Goal: Information Seeking & Learning: Learn about a topic

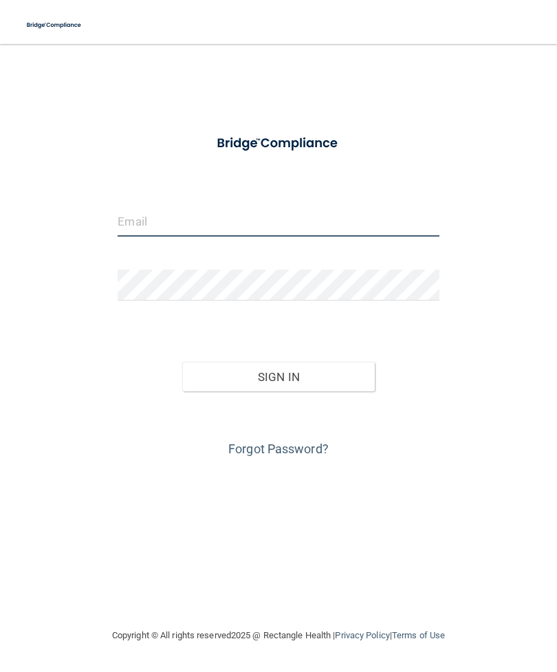
click at [208, 211] on input "email" at bounding box center [278, 221] width 321 height 31
type input "[EMAIL_ADDRESS][DOMAIN_NAME]"
click at [318, 380] on button "Sign In" at bounding box center [278, 377] width 193 height 30
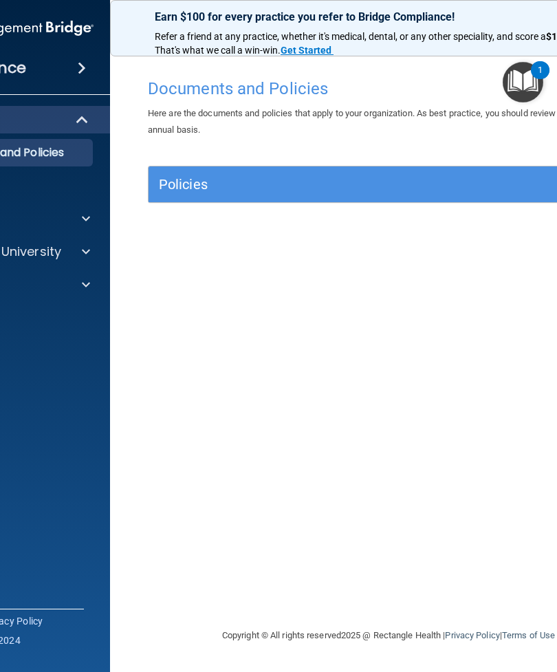
click at [537, 591] on div "Documents and Policies Here are the documents and policies that apply to your o…" at bounding box center [389, 350] width 502 height 556
click at [87, 215] on span at bounding box center [86, 218] width 8 height 17
click at [92, 314] on div at bounding box center [84, 317] width 34 height 17
click at [52, 353] on img at bounding box center [56, 350] width 17 height 17
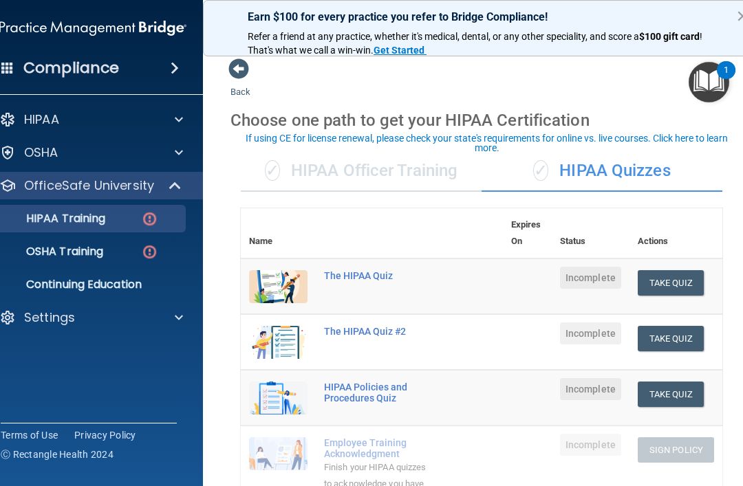
click at [556, 283] on button "Take Quiz" at bounding box center [670, 282] width 66 height 25
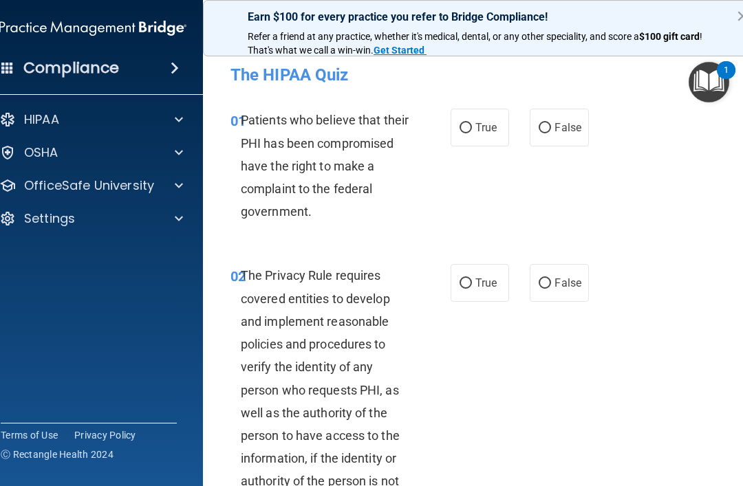
click at [474, 126] on label "True" at bounding box center [479, 128] width 58 height 38
click at [472, 126] on input "True" at bounding box center [465, 128] width 12 height 10
radio input "true"
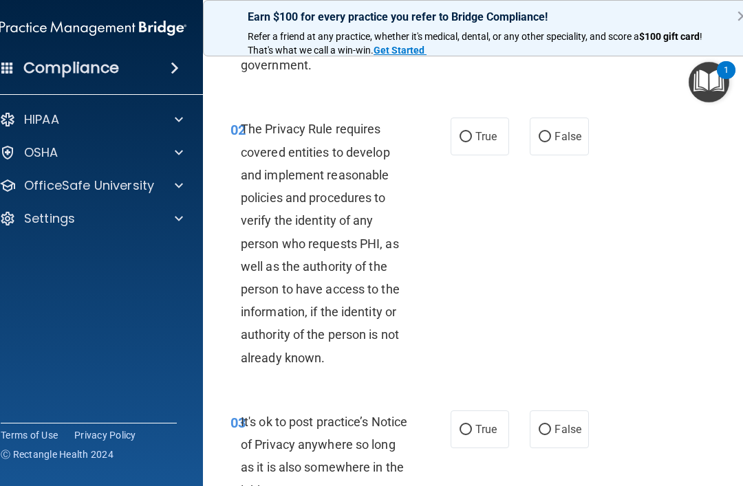
scroll to position [157, 0]
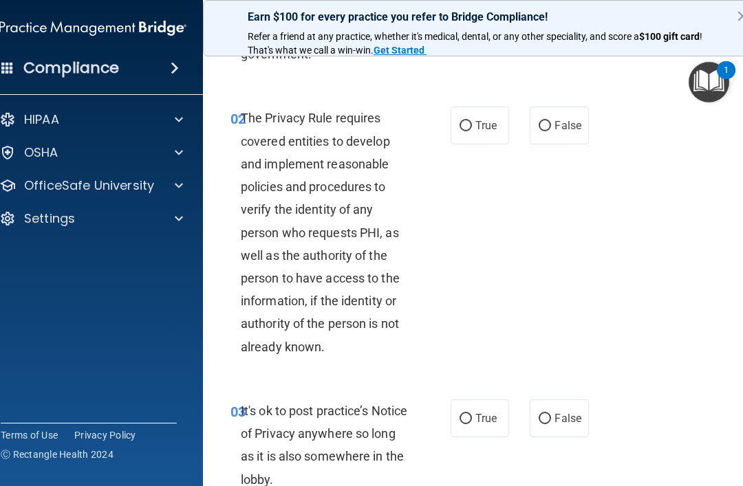
click at [468, 130] on input "True" at bounding box center [465, 126] width 12 height 10
radio input "true"
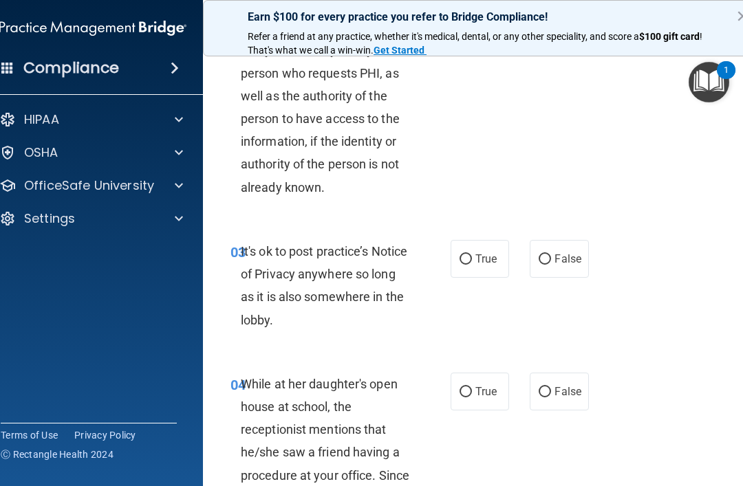
scroll to position [318, 0]
click at [477, 247] on label "True" at bounding box center [479, 258] width 58 height 38
click at [472, 254] on input "True" at bounding box center [465, 259] width 12 height 10
radio input "true"
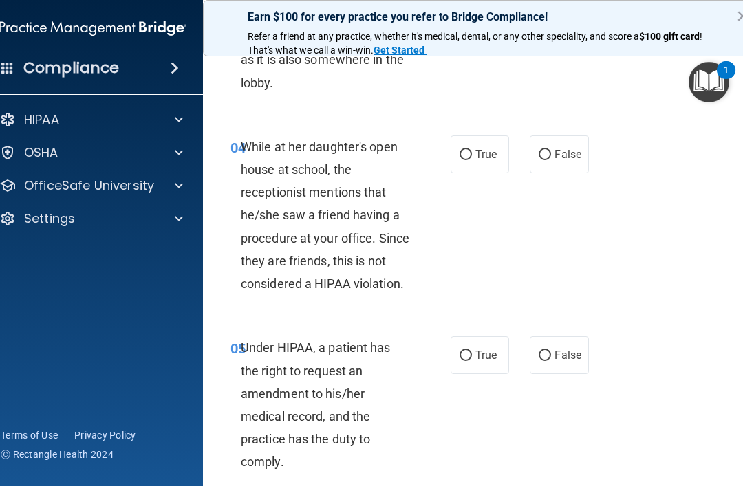
scroll to position [555, 0]
click at [547, 155] on input "False" at bounding box center [544, 154] width 12 height 10
radio input "true"
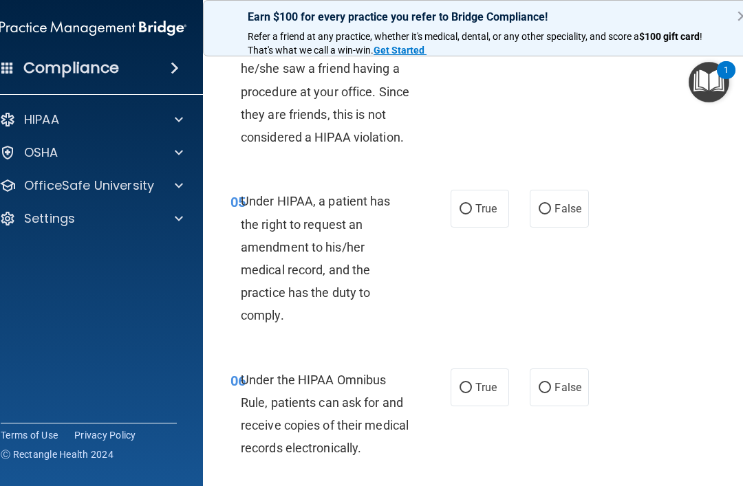
scroll to position [702, 0]
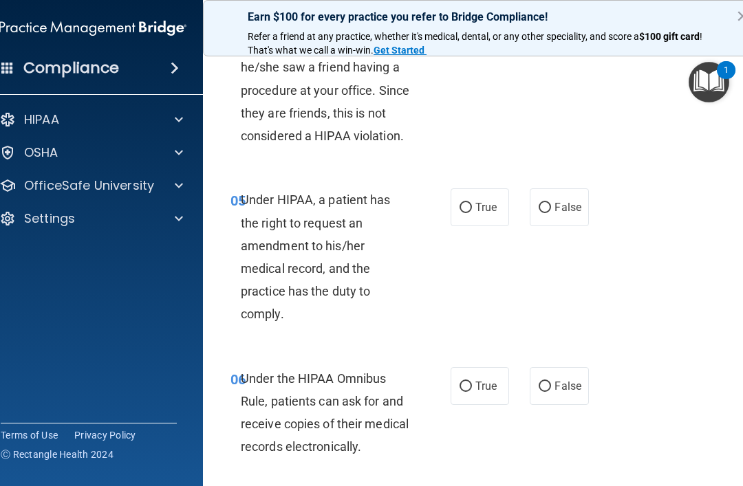
click at [547, 203] on input "False" at bounding box center [544, 208] width 12 height 10
radio input "true"
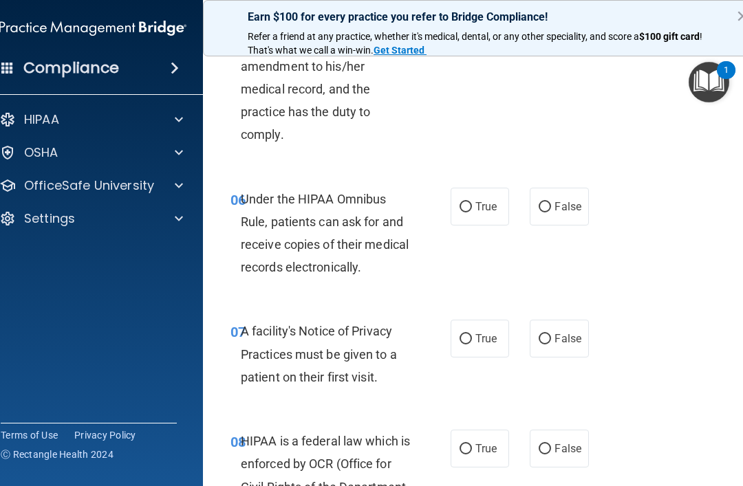
scroll to position [882, 0]
click at [470, 202] on input "True" at bounding box center [465, 206] width 12 height 10
radio input "true"
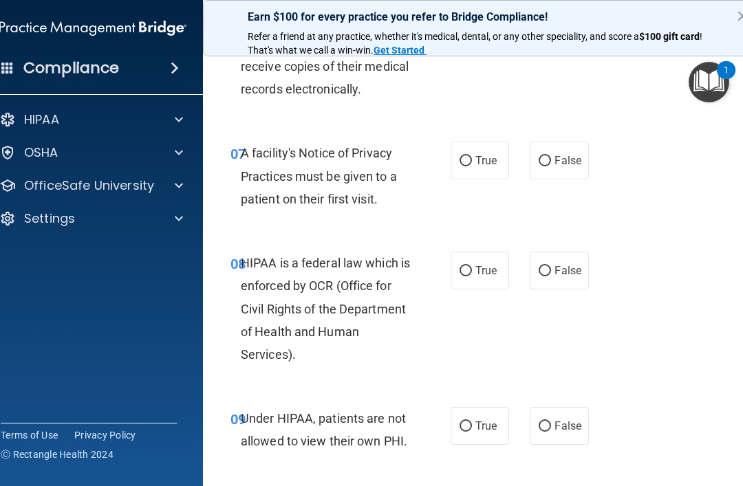
scroll to position [1061, 0]
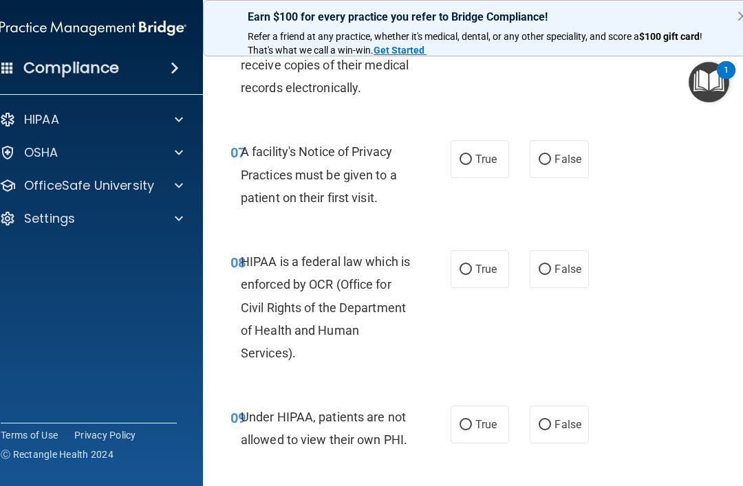
click at [468, 157] on input "True" at bounding box center [465, 160] width 12 height 10
radio input "true"
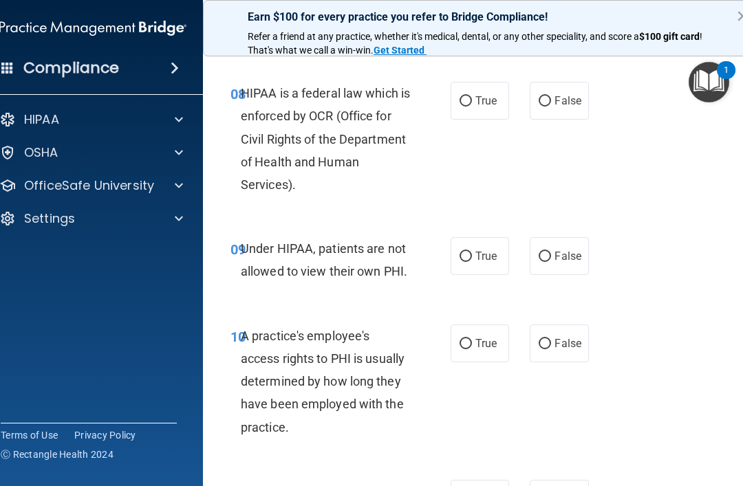
scroll to position [1230, 0]
click at [468, 96] on input "True" at bounding box center [465, 101] width 12 height 10
radio input "true"
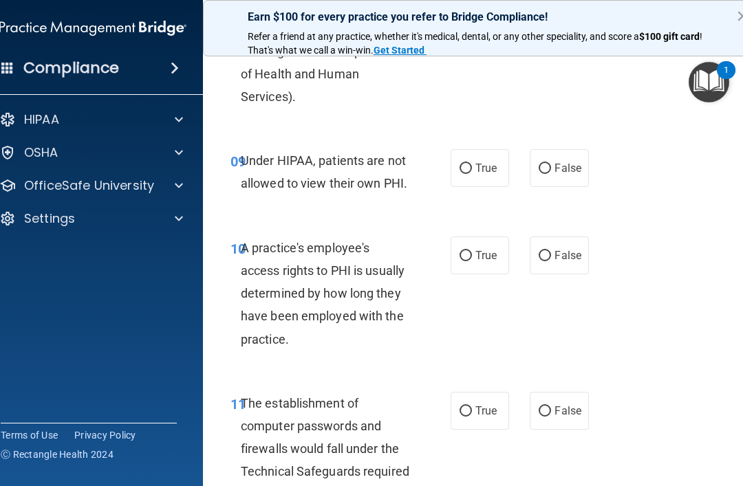
scroll to position [1318, 0]
click at [542, 163] on input "False" at bounding box center [544, 168] width 12 height 10
radio input "true"
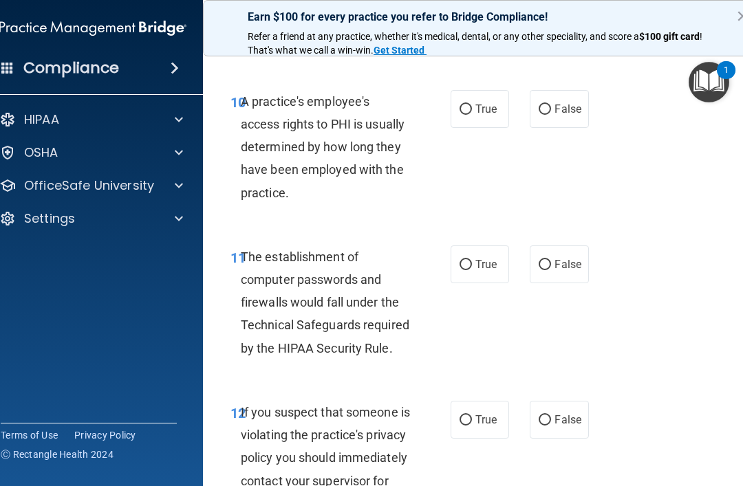
scroll to position [1467, 0]
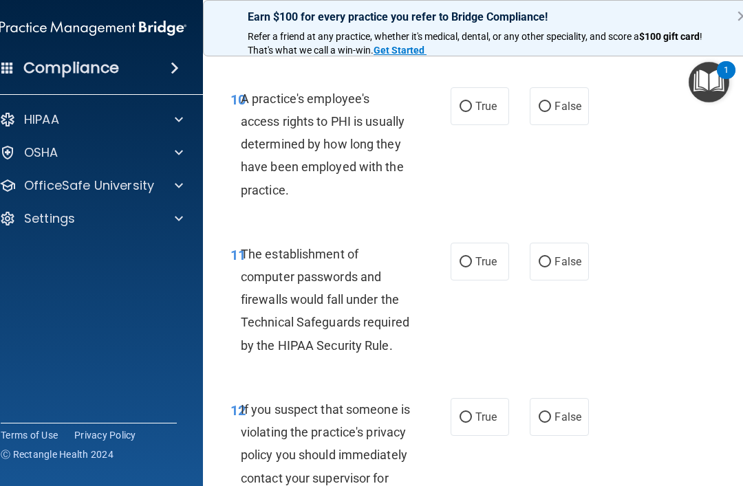
click at [548, 102] on input "False" at bounding box center [544, 107] width 12 height 10
radio input "true"
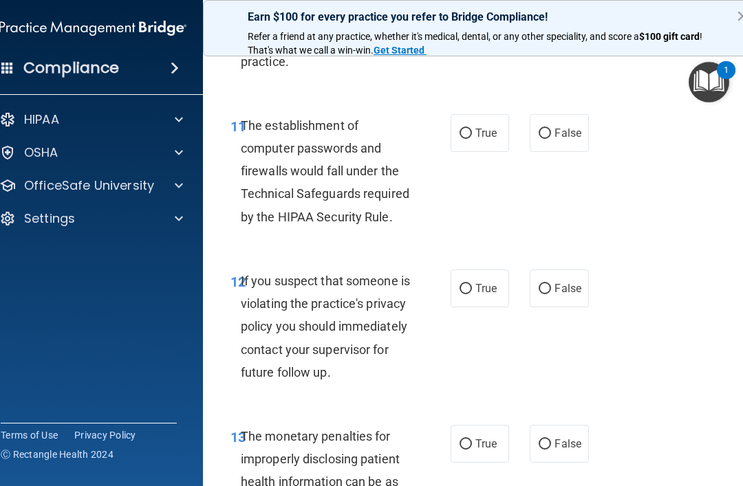
scroll to position [1597, 0]
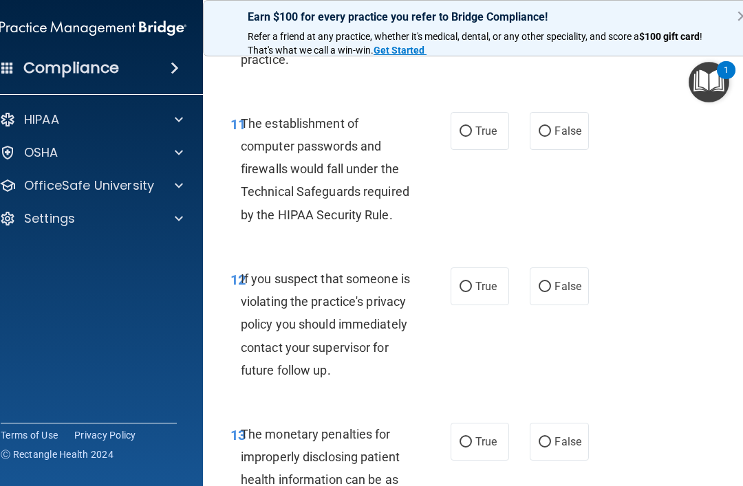
click at [466, 127] on input "True" at bounding box center [465, 132] width 12 height 10
radio input "true"
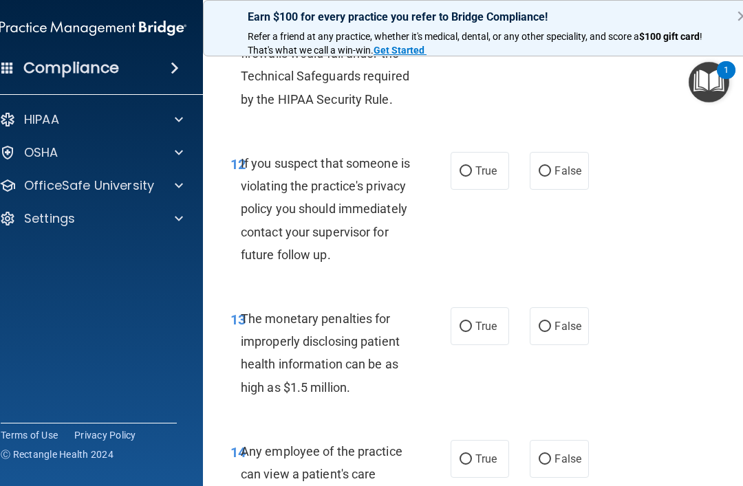
scroll to position [1718, 0]
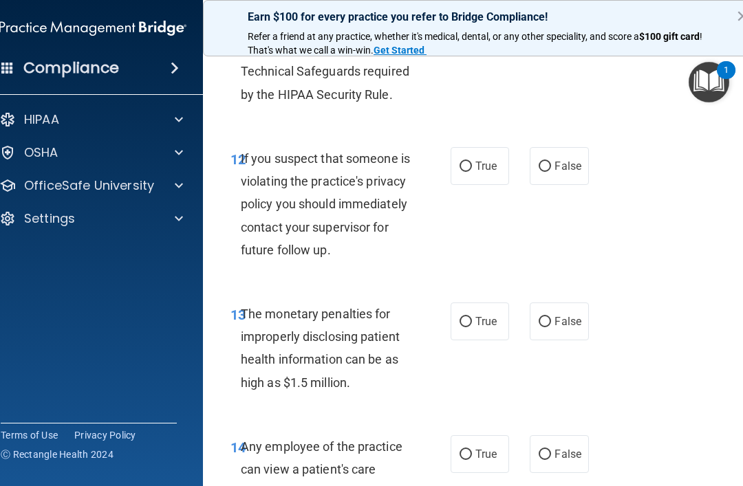
click at [178, 149] on span at bounding box center [179, 152] width 8 height 17
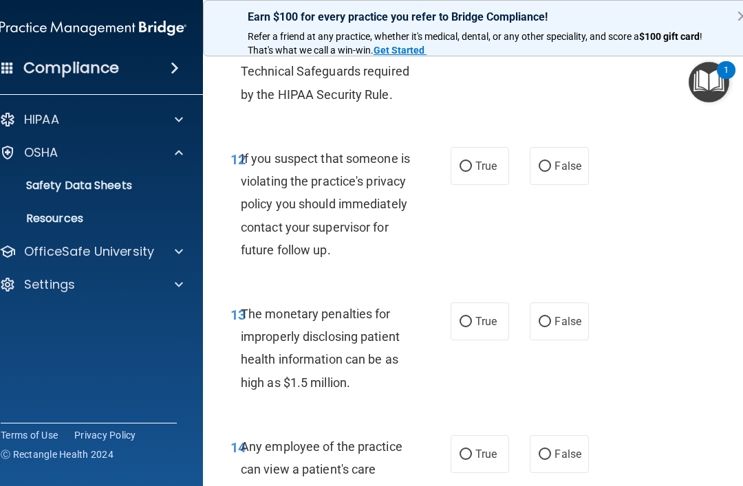
click at [178, 252] on span at bounding box center [179, 251] width 8 height 17
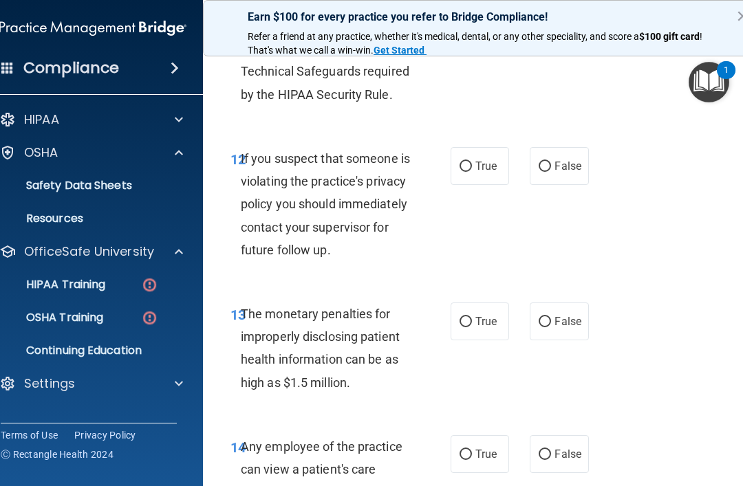
click at [142, 316] on img at bounding box center [149, 317] width 17 height 17
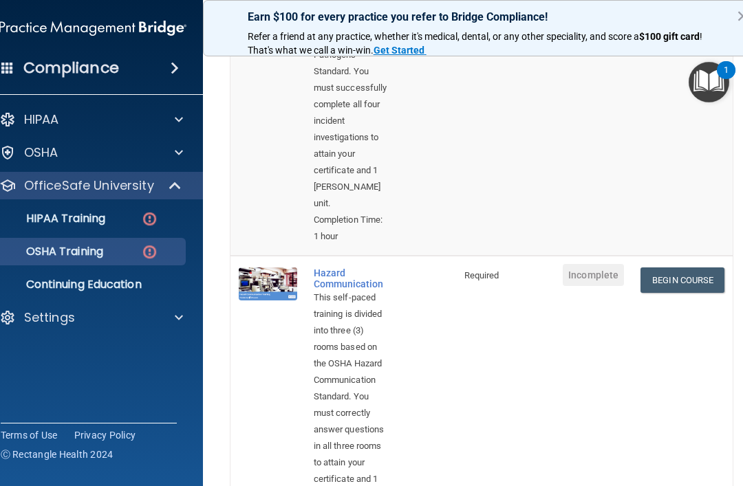
scroll to position [331, 0]
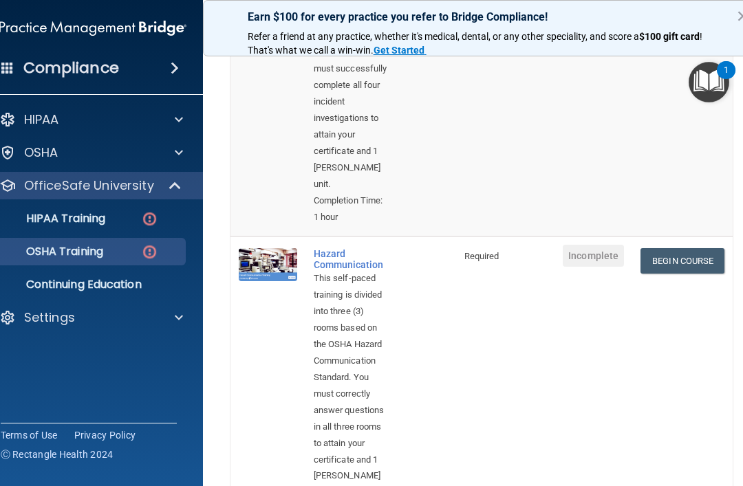
click at [556, 248] on link "Begin Course" at bounding box center [682, 260] width 84 height 25
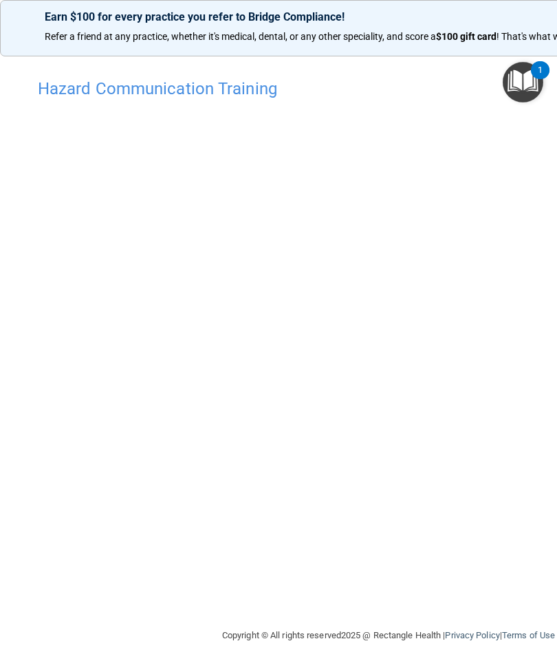
click at [428, 74] on div "Hazard Communication Training" at bounding box center [389, 89] width 722 height 34
click at [521, 80] on img "Open Resource Center, 1 new notification" at bounding box center [523, 82] width 41 height 41
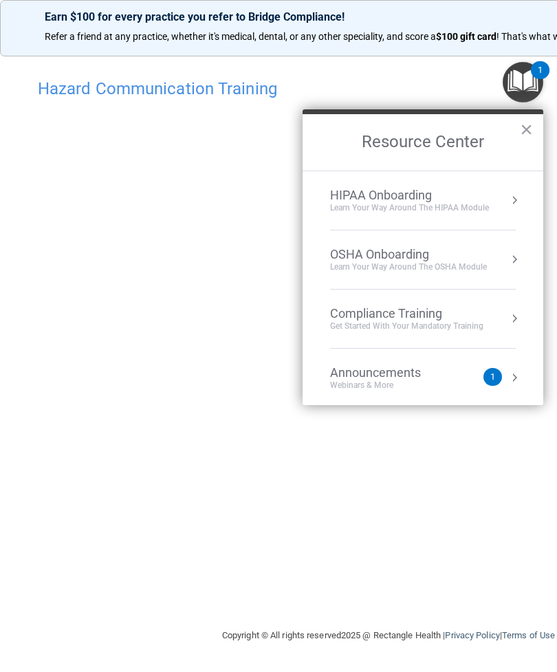
click at [532, 131] on button "×" at bounding box center [526, 129] width 13 height 22
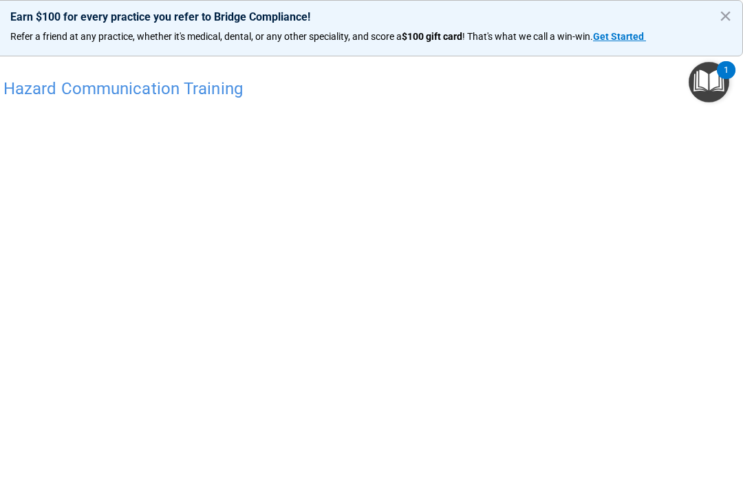
click at [711, 66] on img "Open Resource Center, 1 new notification" at bounding box center [708, 82] width 41 height 41
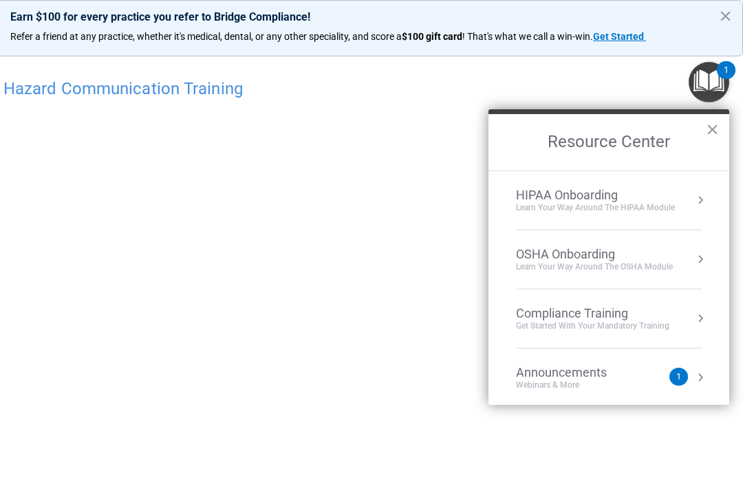
click at [715, 448] on main "Hazard Communication Training This course doesn’t expire until . Are you sure y…" at bounding box center [354, 265] width 777 height 442
click at [710, 120] on button "×" at bounding box center [712, 129] width 13 height 22
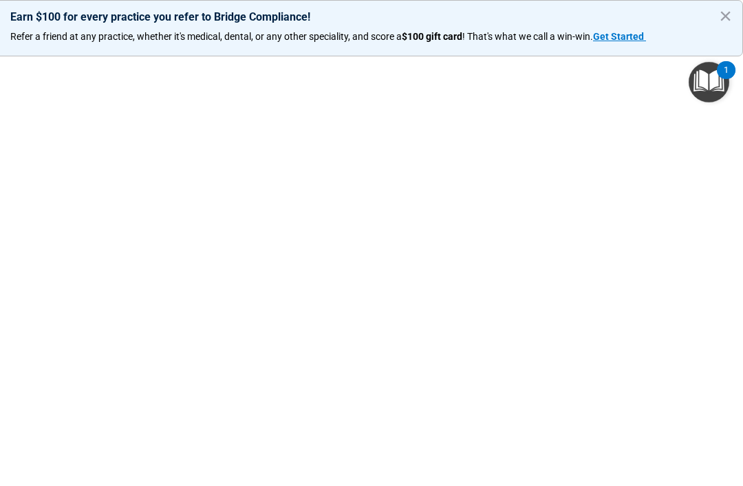
scroll to position [67, 0]
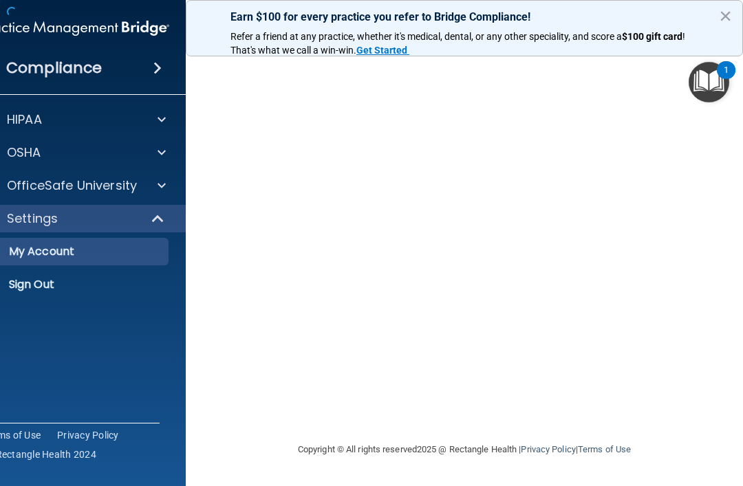
scroll to position [0, 17]
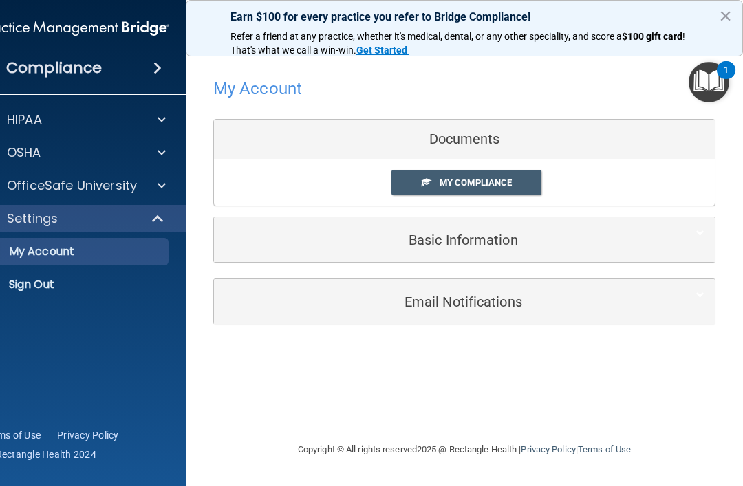
click at [30, 111] on p "HIPAA" at bounding box center [24, 119] width 35 height 17
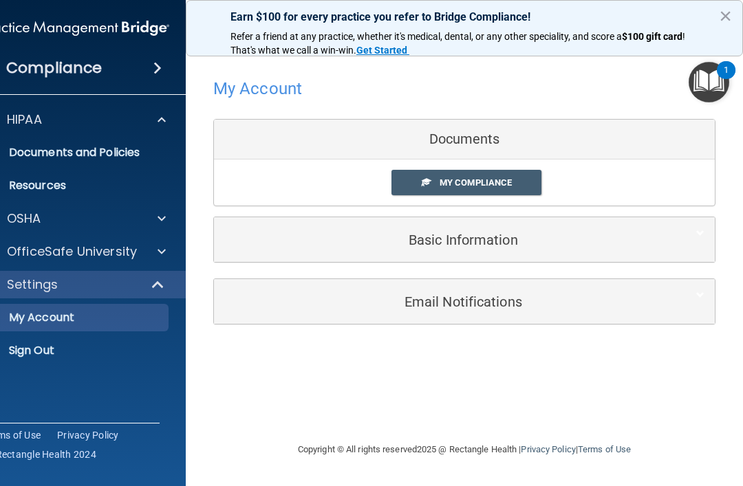
click at [149, 113] on div at bounding box center [159, 119] width 34 height 17
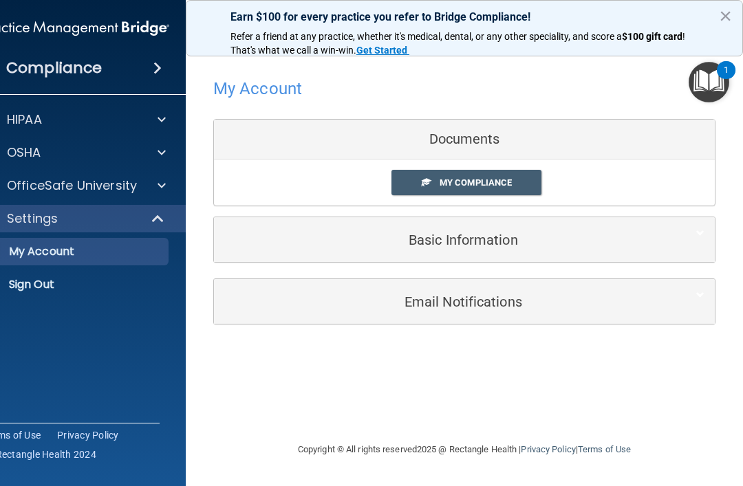
click at [166, 190] on div at bounding box center [159, 185] width 34 height 17
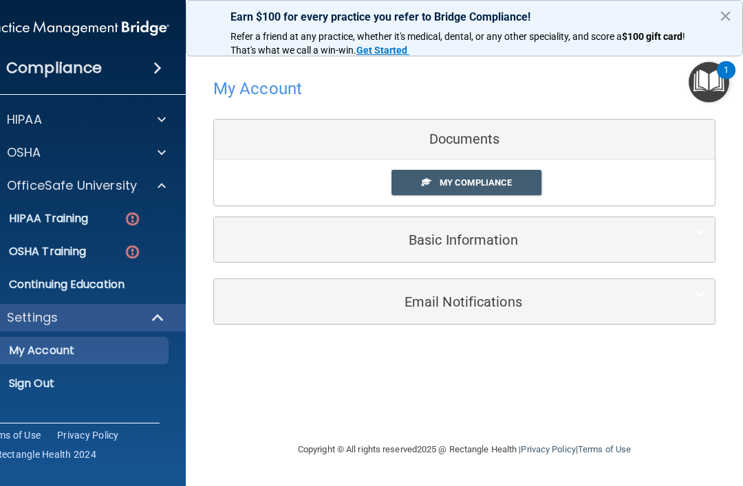
click at [45, 215] on p "HIPAA Training" at bounding box center [31, 219] width 113 height 14
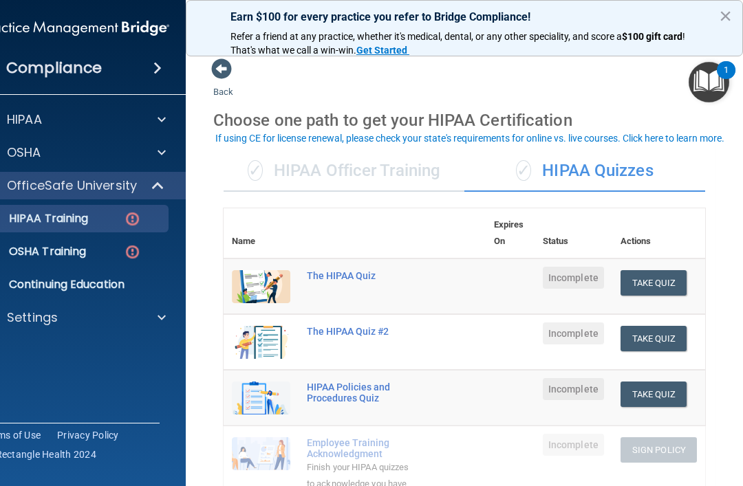
click at [658, 274] on button "Take Quiz" at bounding box center [653, 282] width 66 height 25
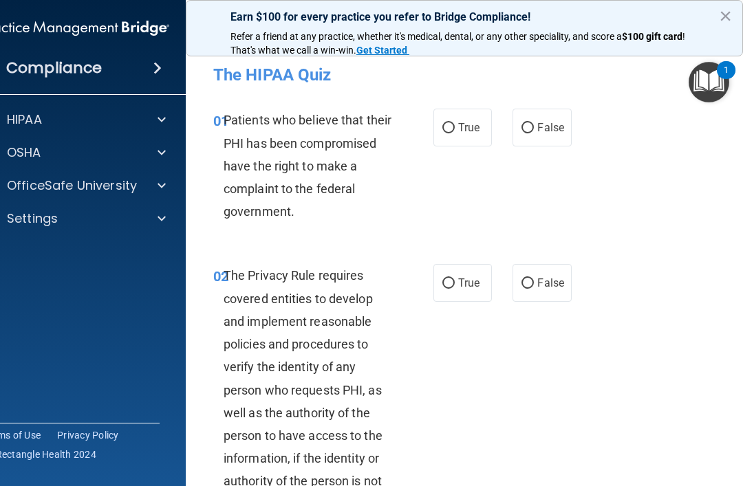
click at [28, 151] on p "OSHA" at bounding box center [24, 152] width 34 height 17
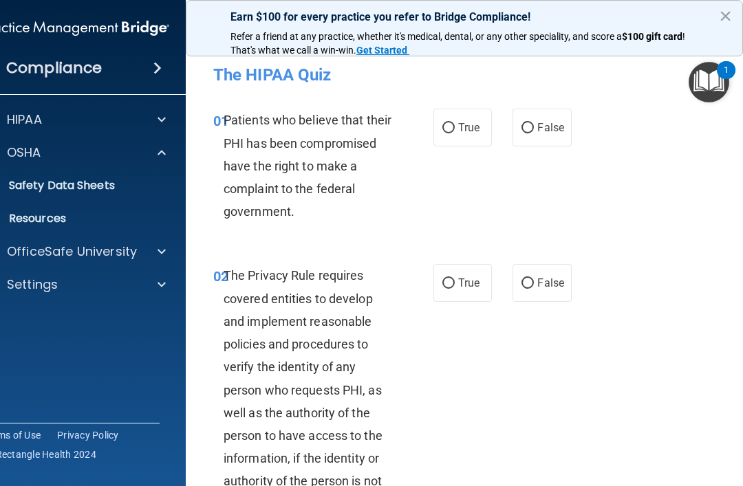
click at [104, 245] on p "OfficeSafe University" at bounding box center [72, 251] width 130 height 17
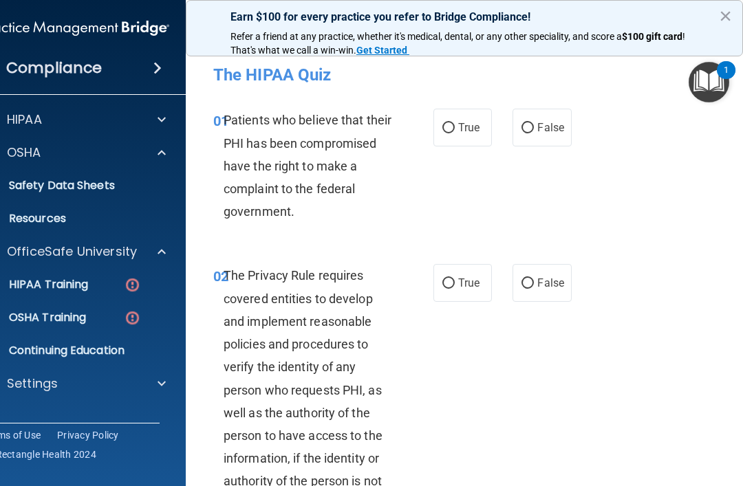
click at [42, 325] on link "OSHA Training" at bounding box center [60, 318] width 217 height 28
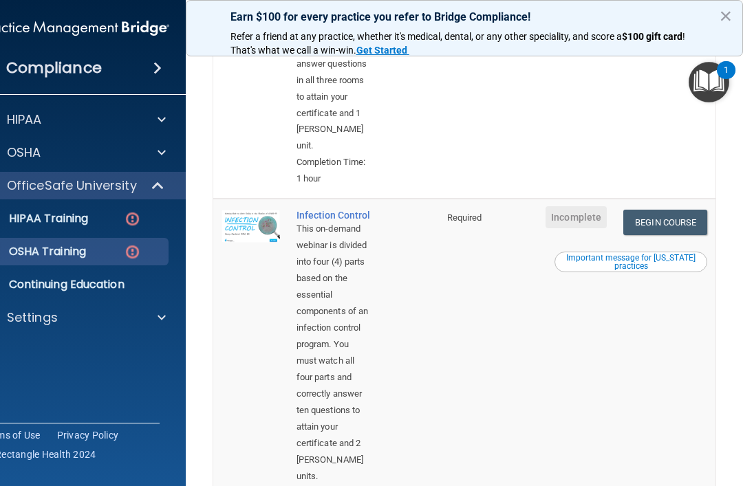
scroll to position [680, 0]
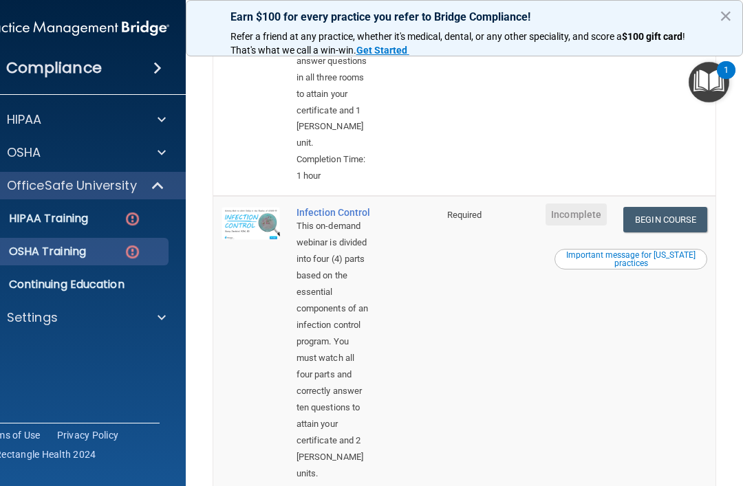
click at [666, 207] on link "Begin Course" at bounding box center [665, 219] width 84 height 25
